Goal: Navigation & Orientation: Find specific page/section

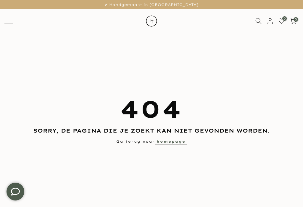
click at [12, 20] on icon at bounding box center [8, 21] width 9 height 5
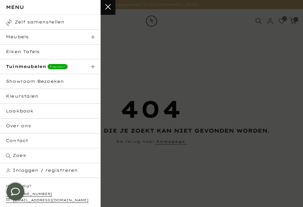
click at [17, 51] on link "Eiken Tafels" at bounding box center [50, 51] width 101 height 15
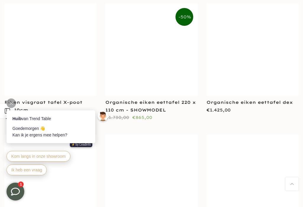
scroll to position [1705, 0]
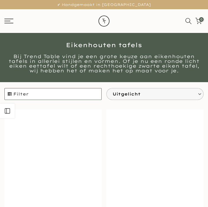
scroll to position [1064, 0]
